Goal: Transaction & Acquisition: Register for event/course

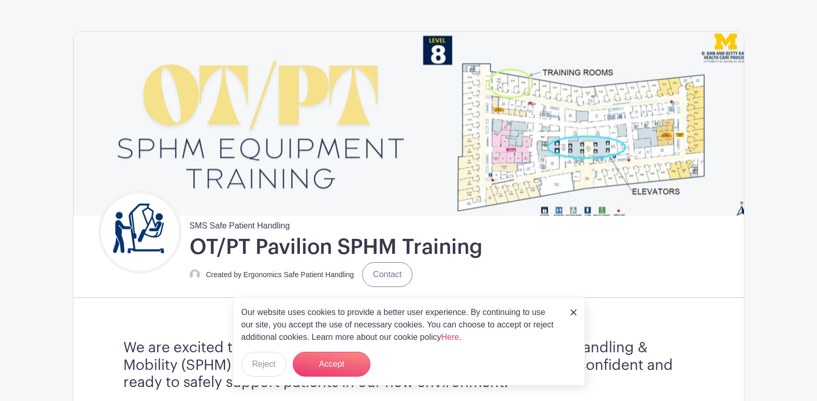
scroll to position [104, 0]
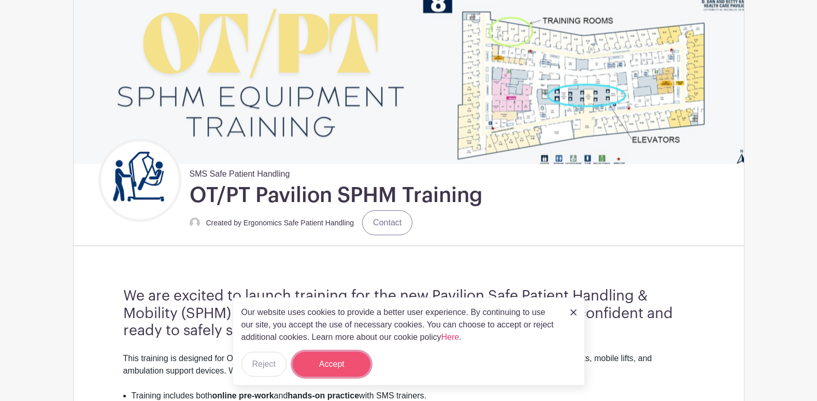
click at [350, 363] on button "Accept" at bounding box center [332, 364] width 78 height 25
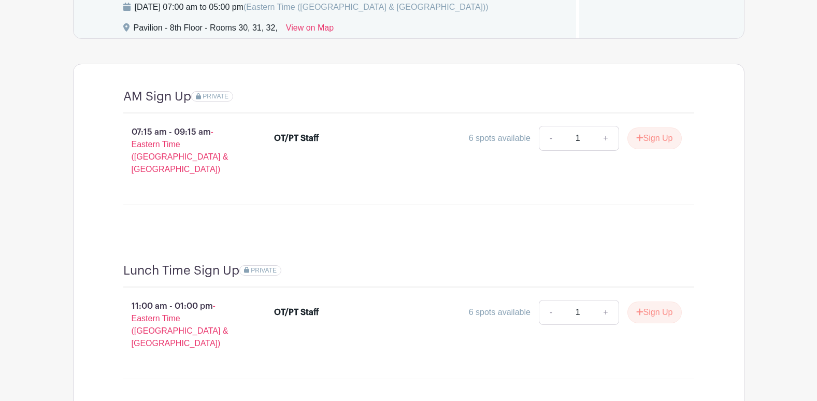
scroll to position [933, 0]
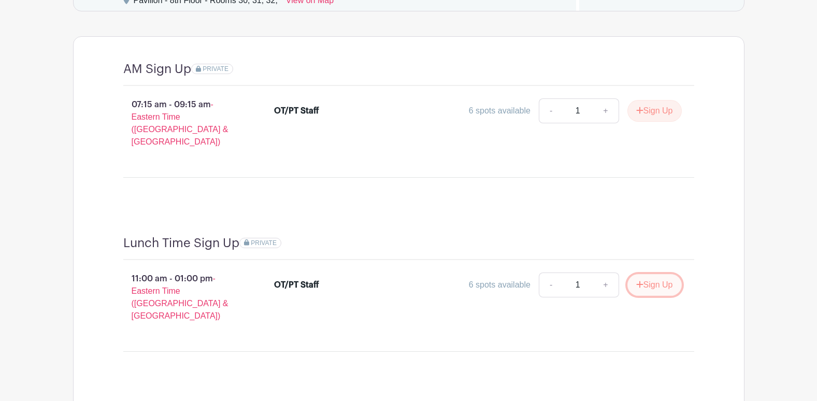
click at [673, 276] on button "Sign Up" at bounding box center [655, 285] width 54 height 22
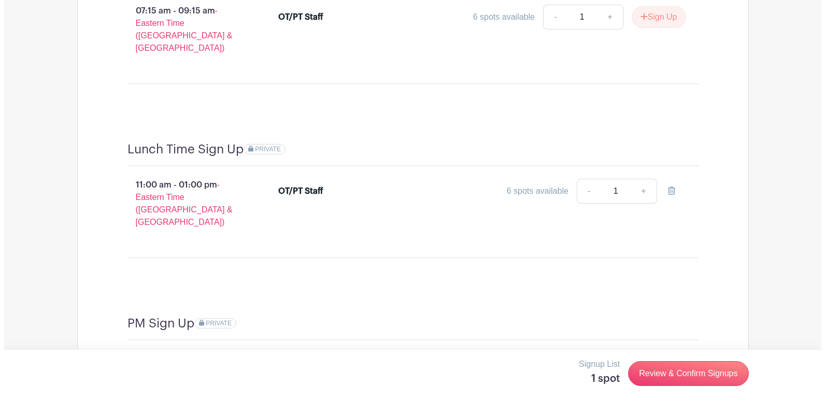
scroll to position [1037, 0]
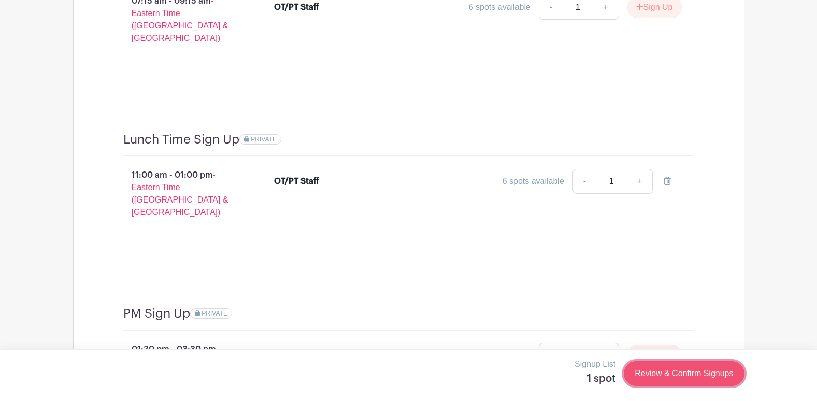
click at [671, 379] on link "Review & Confirm Signups" at bounding box center [684, 373] width 120 height 25
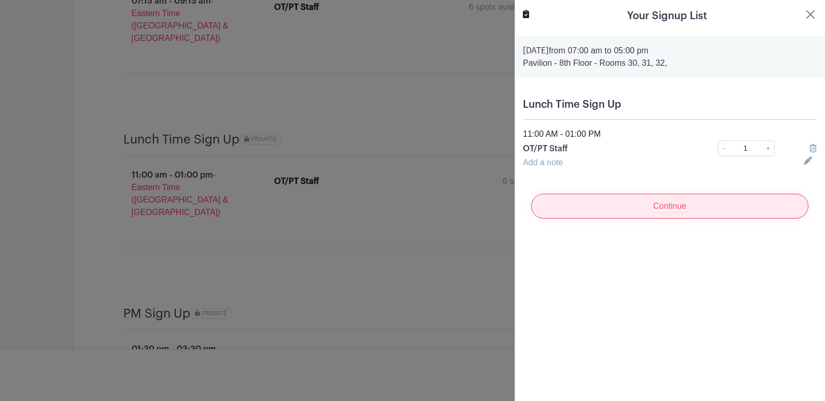
click at [667, 213] on input "Continue" at bounding box center [669, 206] width 277 height 25
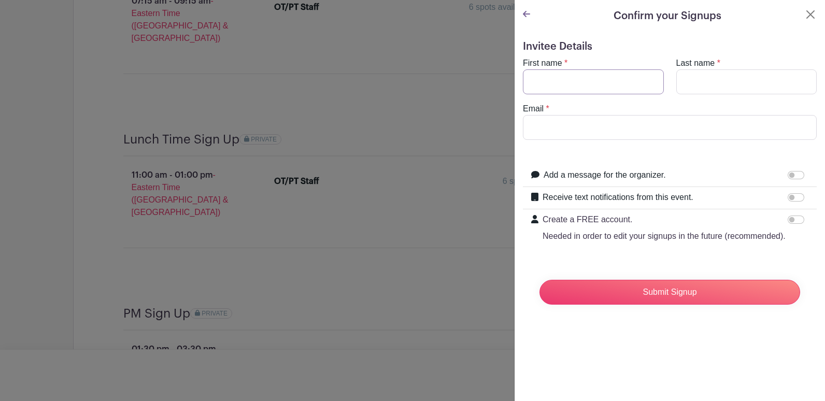
click at [574, 84] on input "First name" at bounding box center [593, 81] width 141 height 25
type input "Katelin"
type input "[PERSON_NAME]"
type input "[EMAIL_ADDRESS][DOMAIN_NAME]"
click at [790, 177] on input "Add a message for the organizer." at bounding box center [796, 175] width 17 height 8
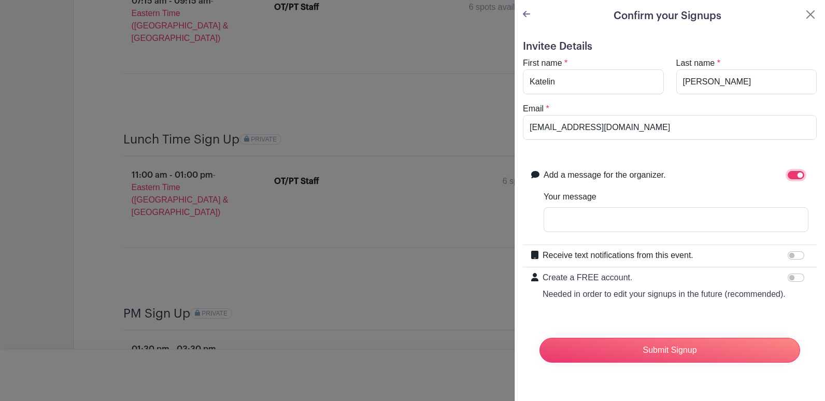
click at [789, 177] on input "Add a message for the organizer." at bounding box center [796, 175] width 17 height 8
checkbox input "false"
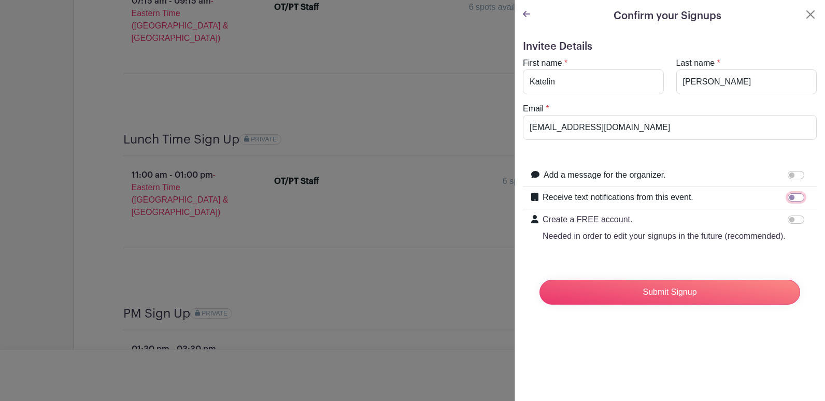
click at [792, 198] on input "Receive text notifications from this event." at bounding box center [796, 197] width 17 height 8
checkbox input "true"
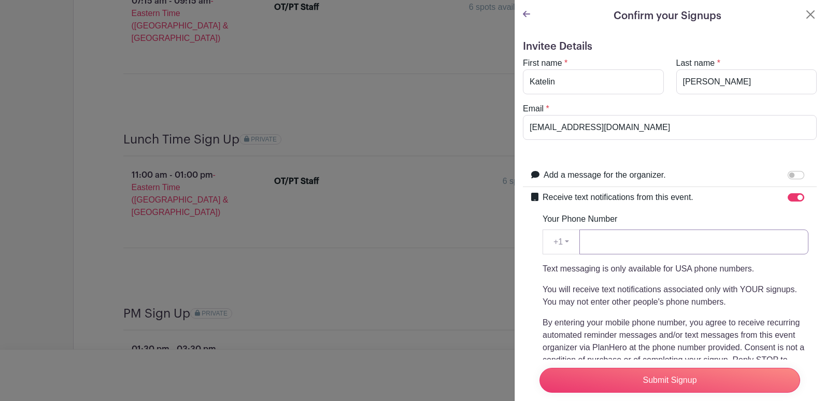
drag, startPoint x: 632, startPoint y: 243, endPoint x: 655, endPoint y: 233, distance: 24.8
click at [633, 243] on input "Your Phone Number" at bounding box center [694, 242] width 229 height 25
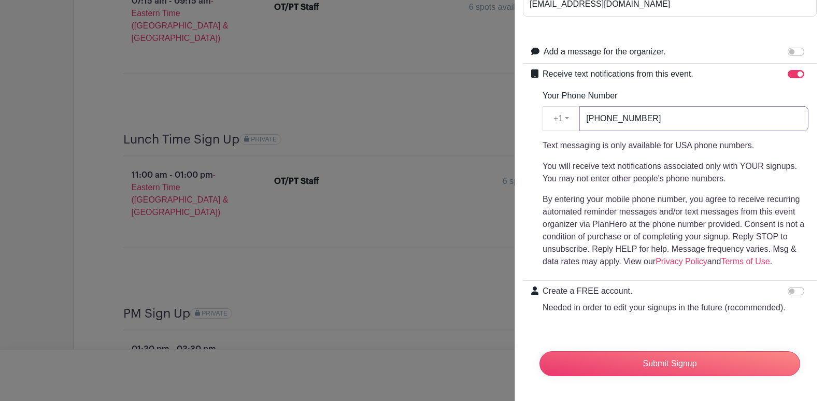
scroll to position [144, 0]
type input "[PHONE_NUMBER]"
click at [659, 354] on input "Submit Signup" at bounding box center [670, 363] width 261 height 25
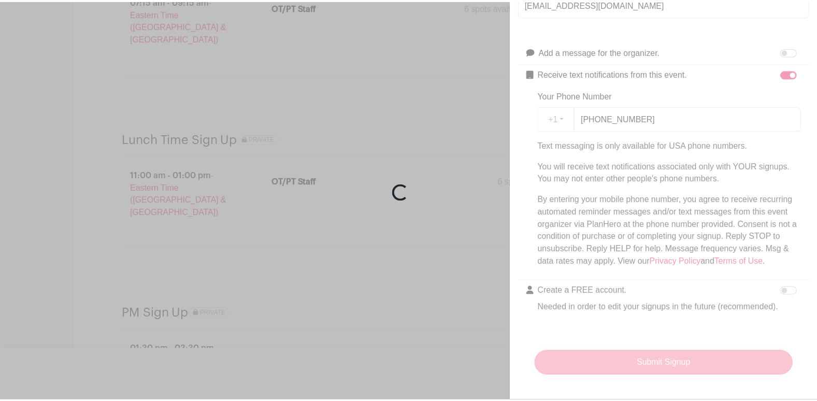
scroll to position [190, 0]
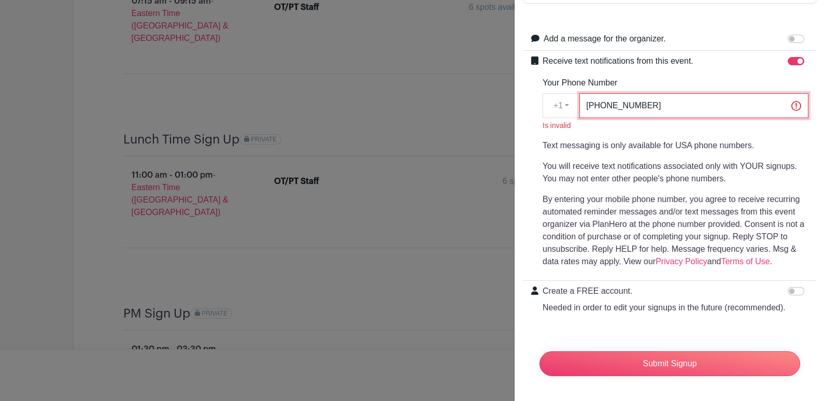
click at [609, 93] on input "[PHONE_NUMBER]" at bounding box center [694, 105] width 229 height 25
click at [605, 93] on input "[PHONE_NUMBER]" at bounding box center [694, 105] width 229 height 25
type input "7346266502"
click at [736, 160] on p "You will receive text notifications associated only with YOUR signups. You may …" at bounding box center [676, 172] width 266 height 25
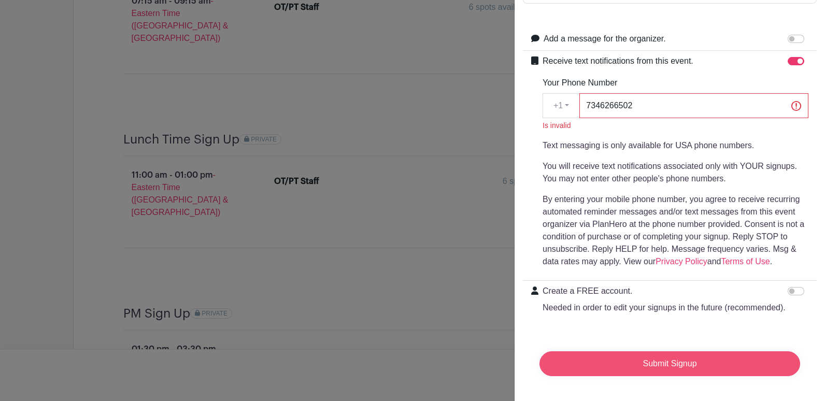
click at [663, 355] on input "Submit Signup" at bounding box center [670, 363] width 261 height 25
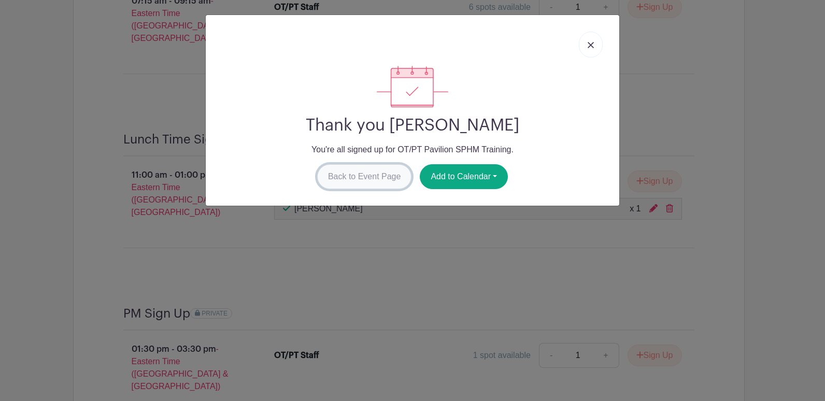
click at [372, 178] on link "Back to Event Page" at bounding box center [364, 176] width 95 height 25
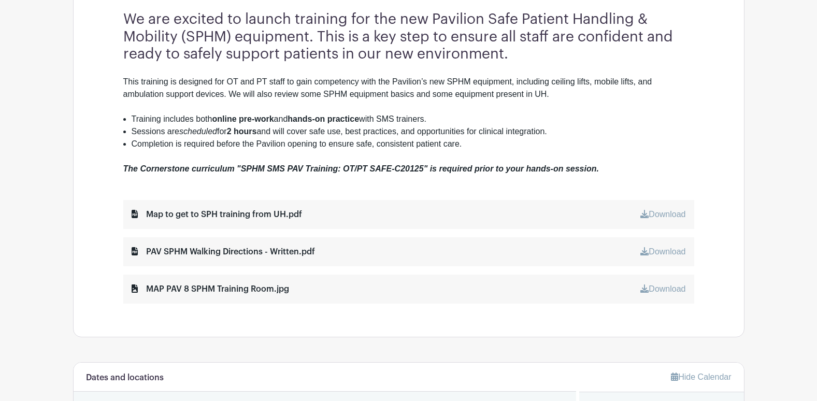
scroll to position [399, 0]
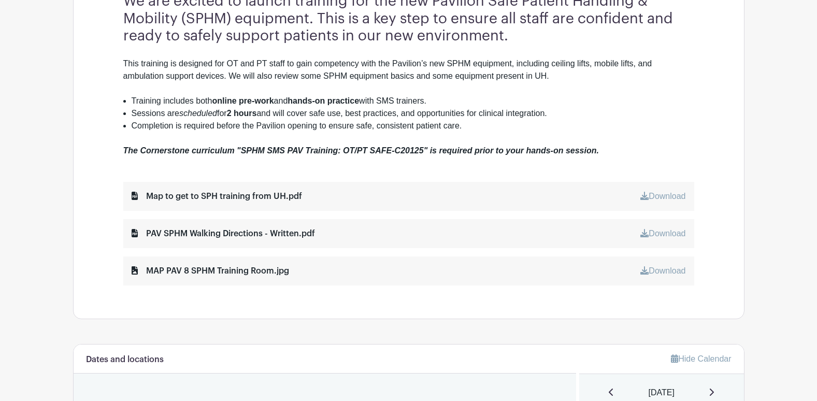
click at [657, 271] on link "Download" at bounding box center [663, 270] width 45 height 9
click at [618, 134] on div at bounding box center [408, 138] width 571 height 12
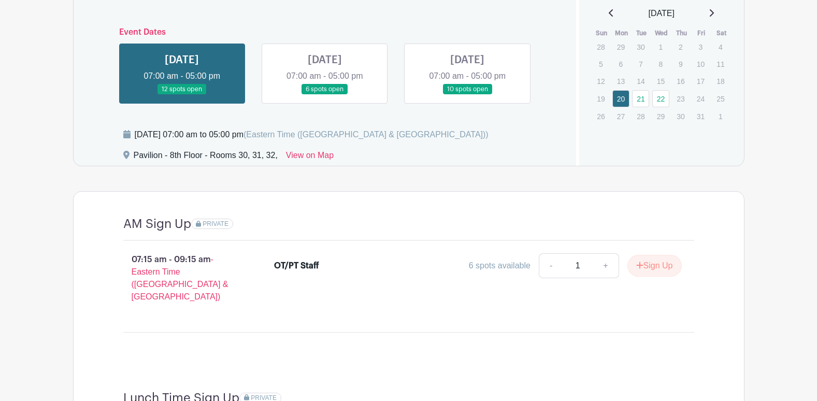
scroll to position [762, 0]
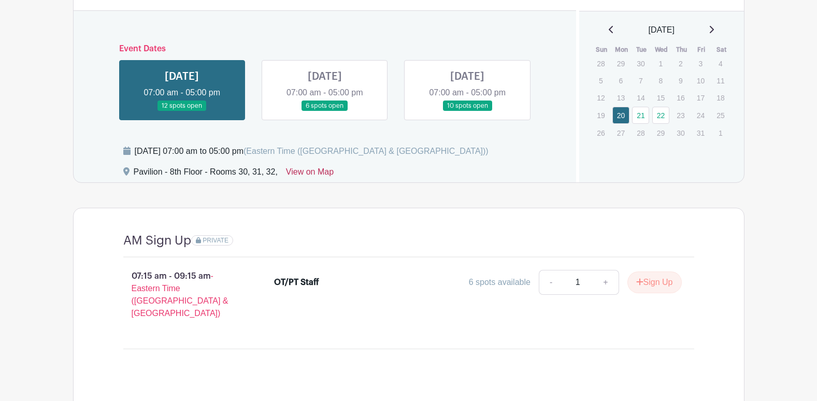
click at [314, 172] on link "View on Map" at bounding box center [310, 174] width 48 height 17
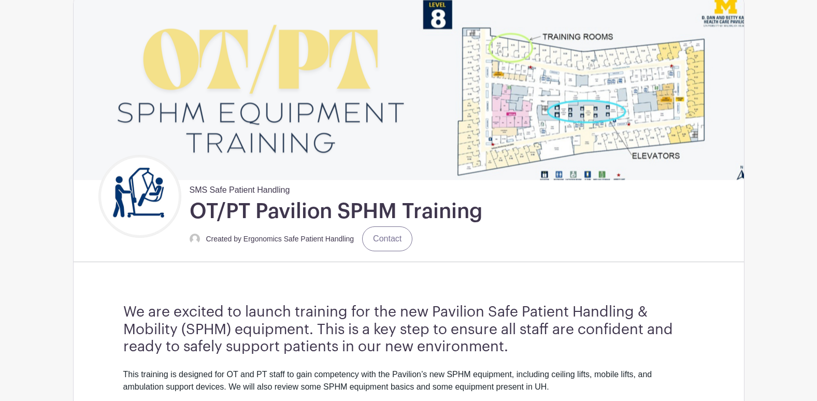
scroll to position [0, 0]
